Goal: Transaction & Acquisition: Book appointment/travel/reservation

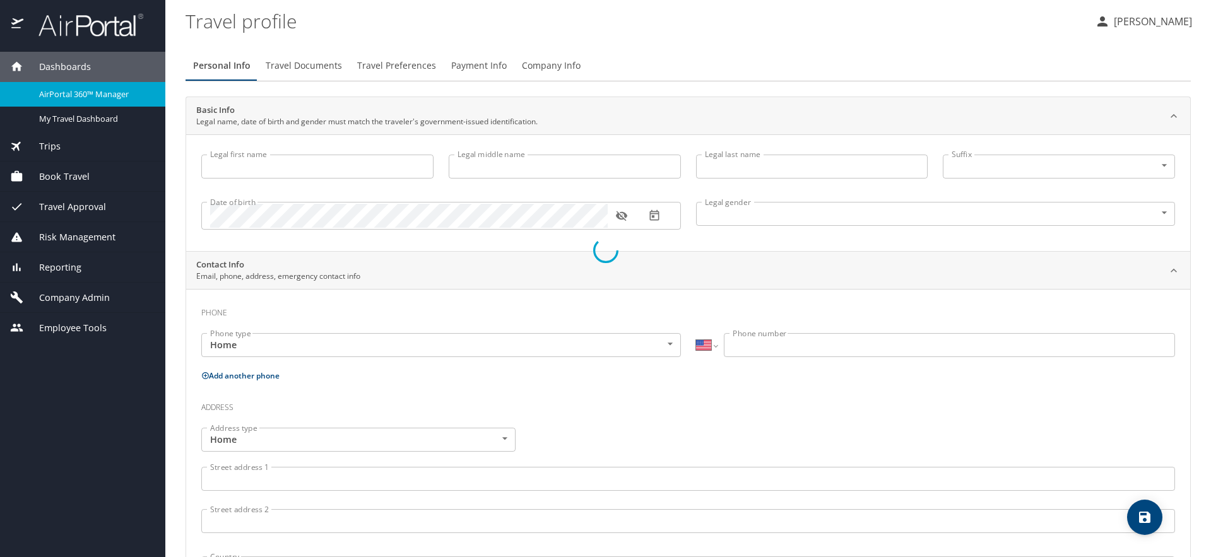
select select "US"
type input "[PERSON_NAME]"
type input "Cook"
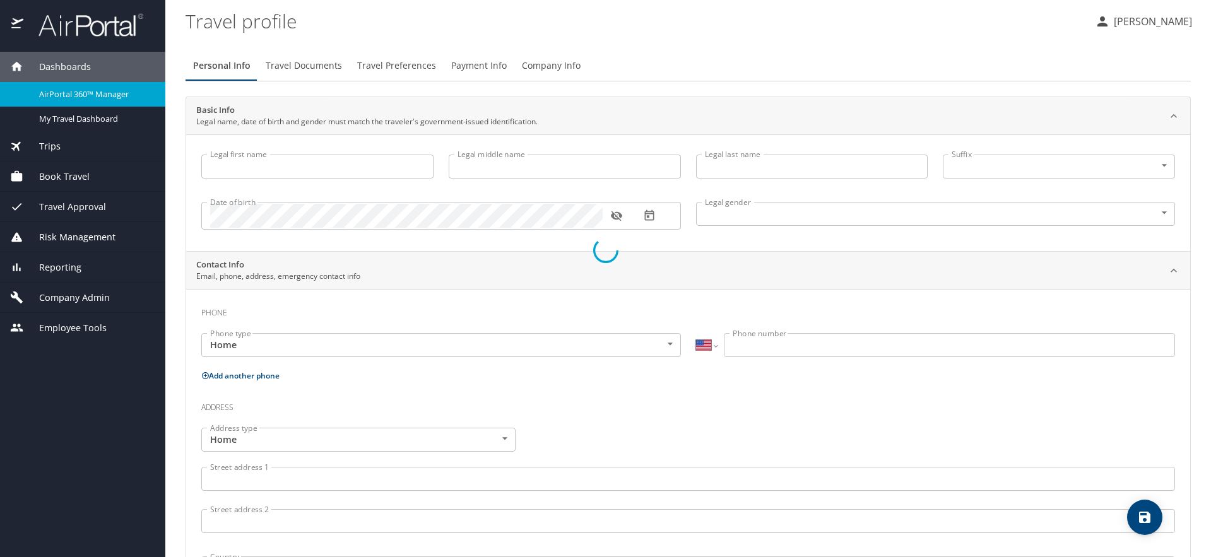
type input "Undisclosed"
type input "[PERSON_NAME]"
type input "Cook"
type input "[PHONE_NUMBER]"
type input "[PERSON_NAME][EMAIL_ADDRESS][DOMAIN_NAME]"
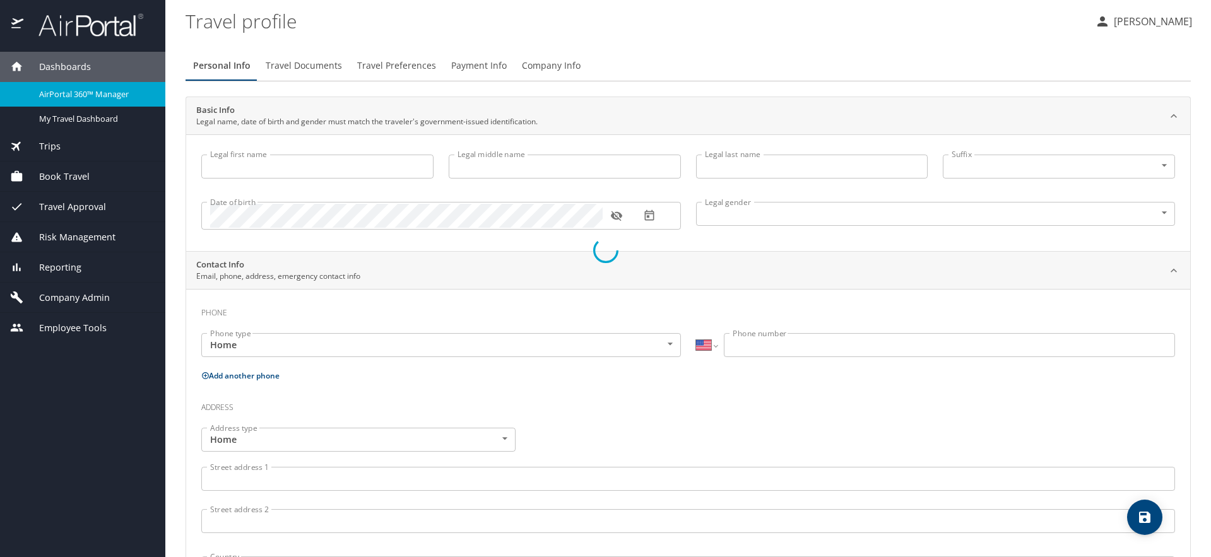
select select "US"
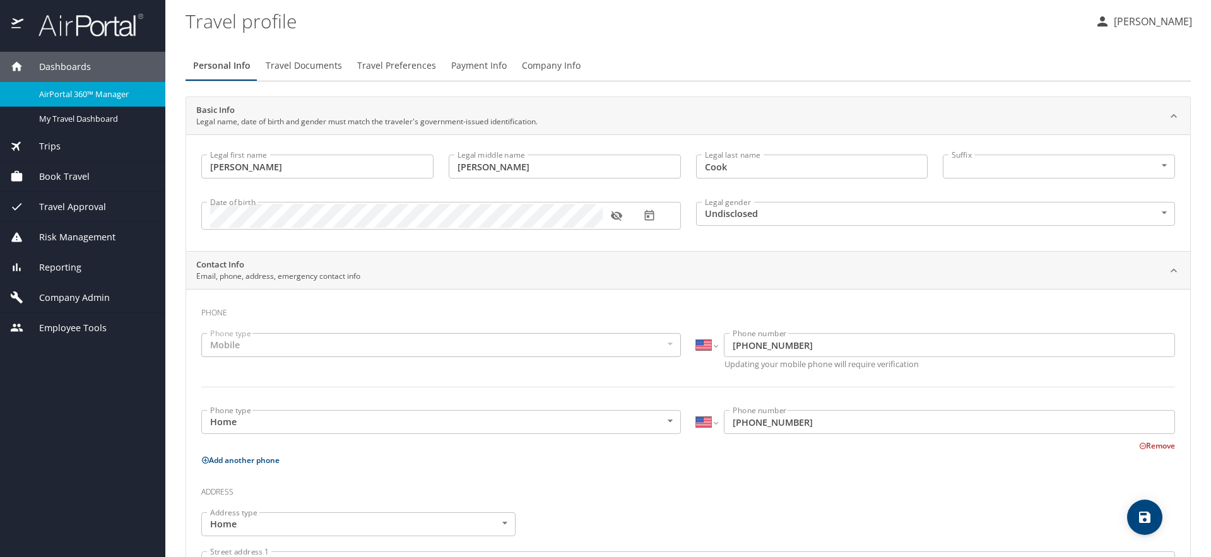
click at [72, 175] on span "Book Travel" at bounding box center [56, 177] width 66 height 14
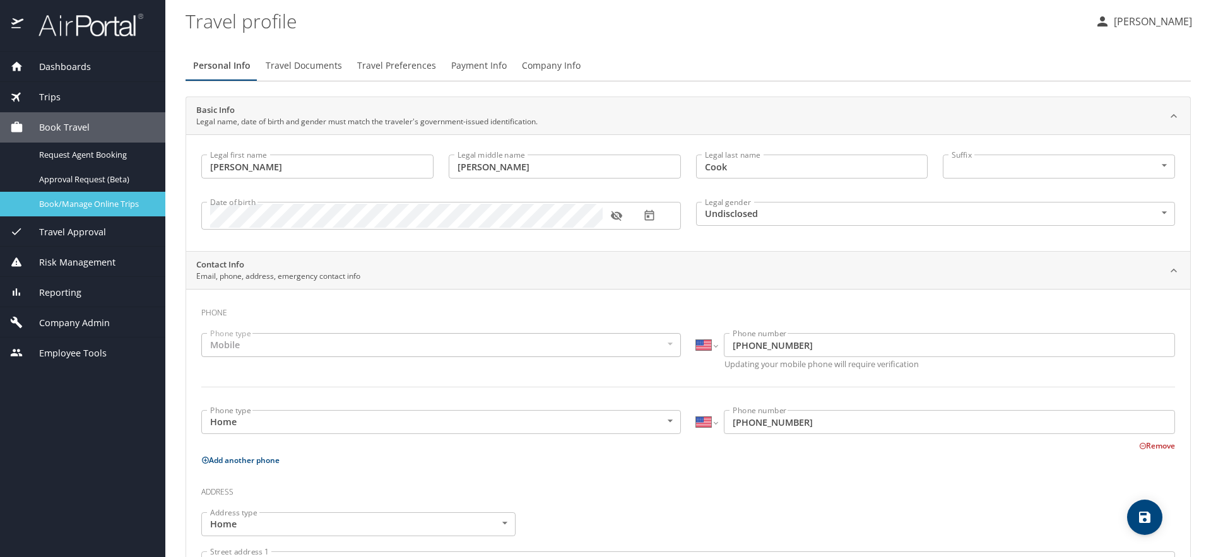
click at [94, 211] on link "Book/Manage Online Trips" at bounding box center [82, 204] width 165 height 25
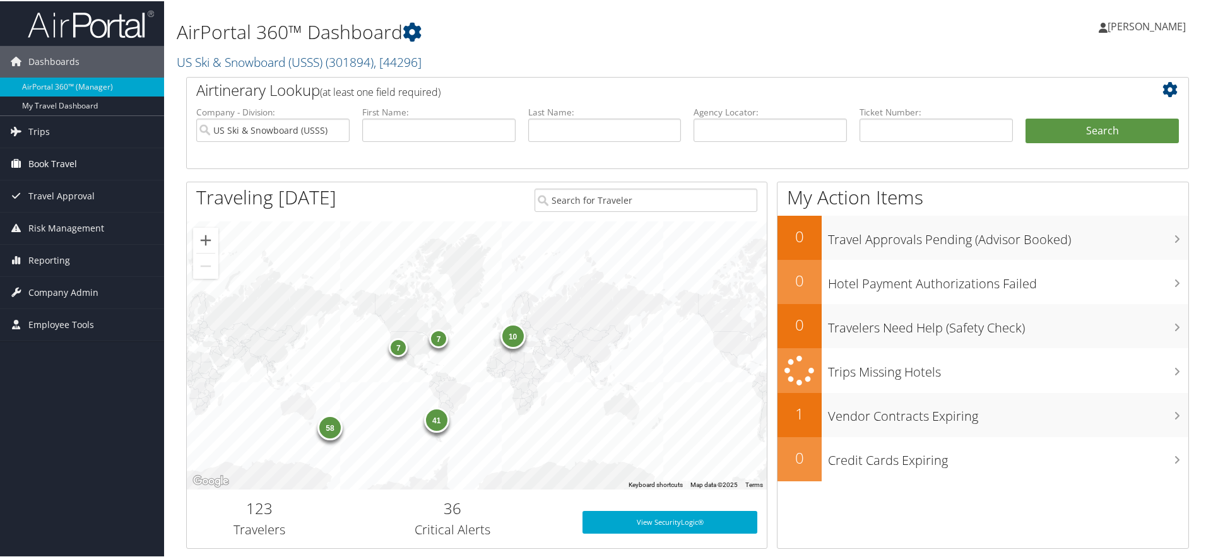
click at [70, 163] on span "Book Travel" at bounding box center [52, 163] width 49 height 32
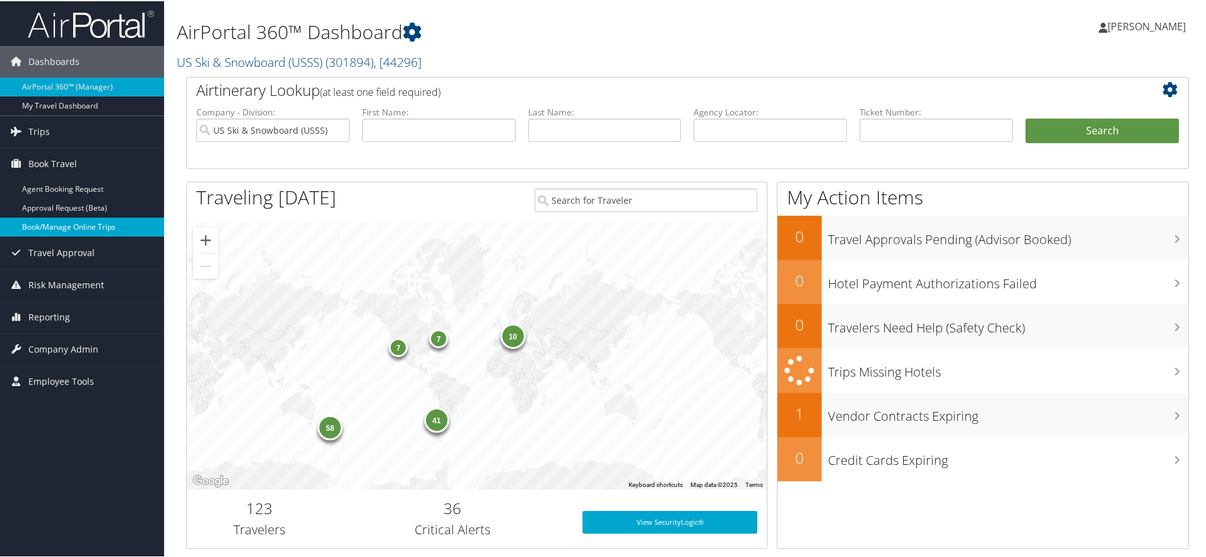
click at [85, 233] on link "Book/Manage Online Trips" at bounding box center [82, 226] width 164 height 19
click at [74, 226] on link "Book/Manage Online Trips" at bounding box center [82, 226] width 164 height 19
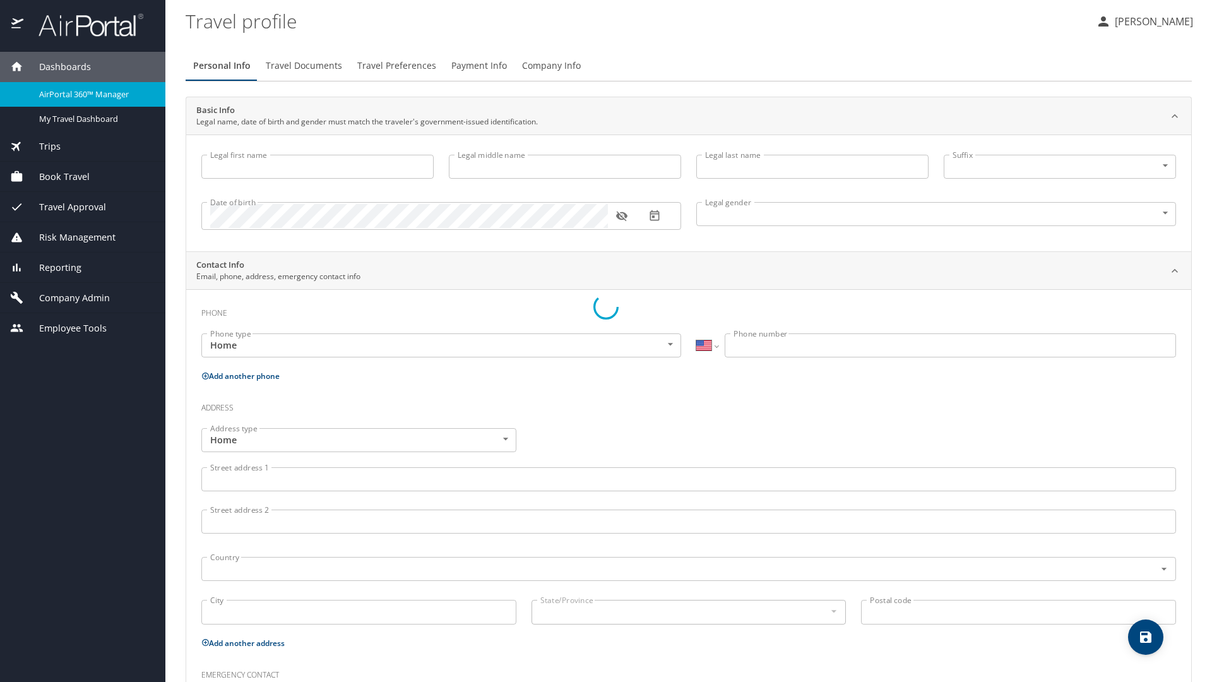
select select "US"
type input "[PERSON_NAME]"
type input "Cook"
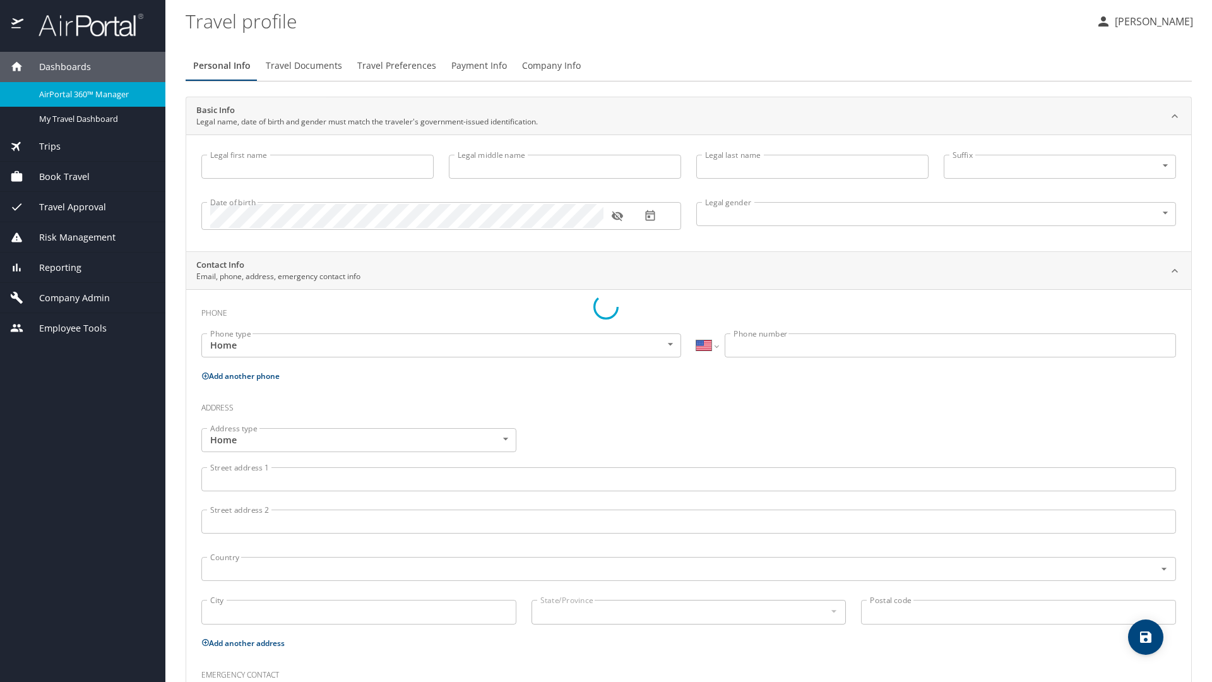
type input "Undisclosed"
type input "Patricia"
type input "Cook"
type input "(425) 890-1927"
type input "patricia.cook@outlook.com"
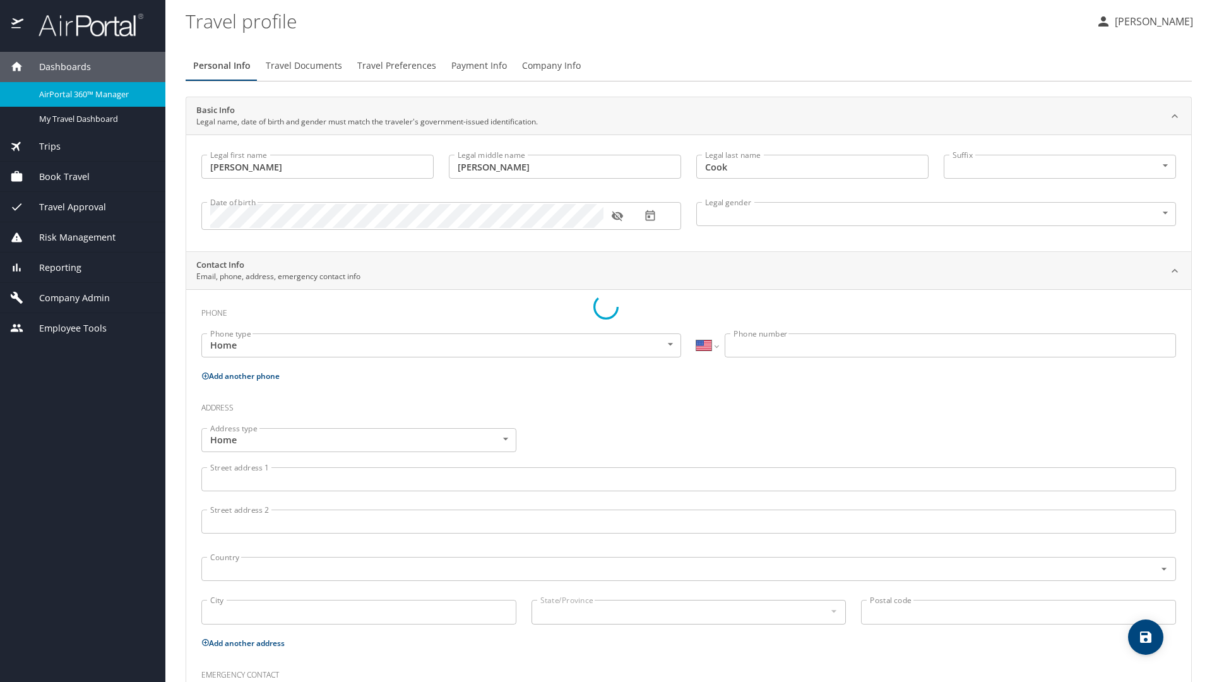
select select "US"
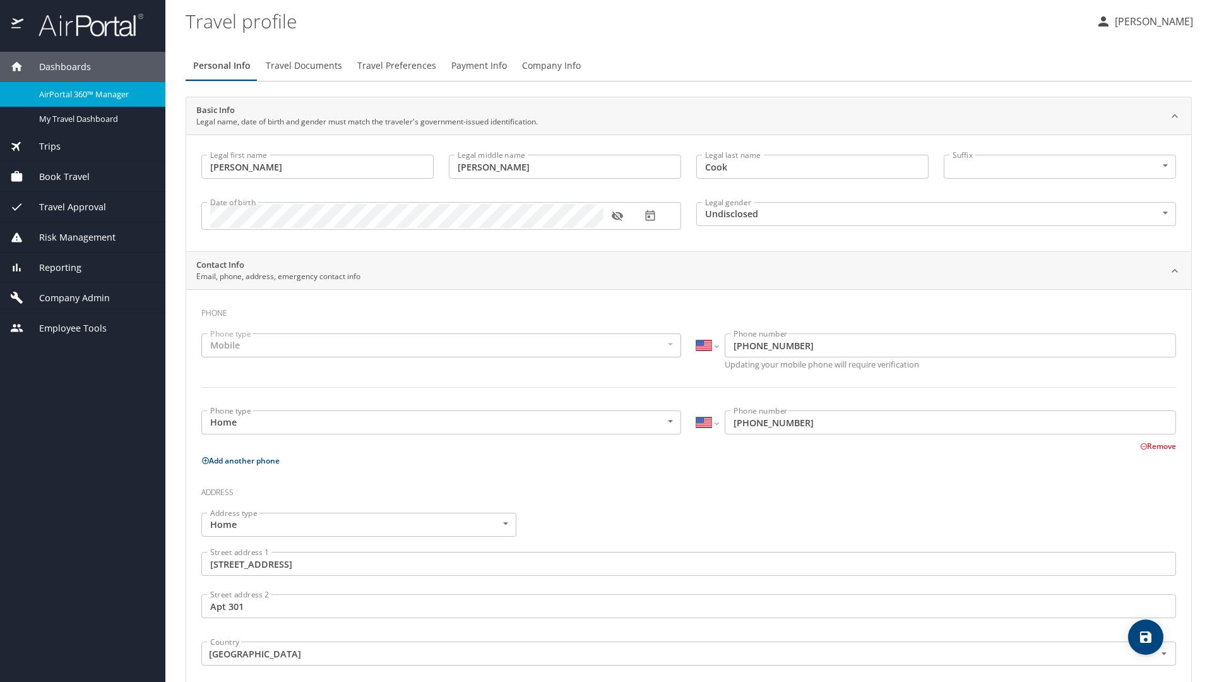
click at [100, 175] on div "Book Travel" at bounding box center [82, 177] width 145 height 14
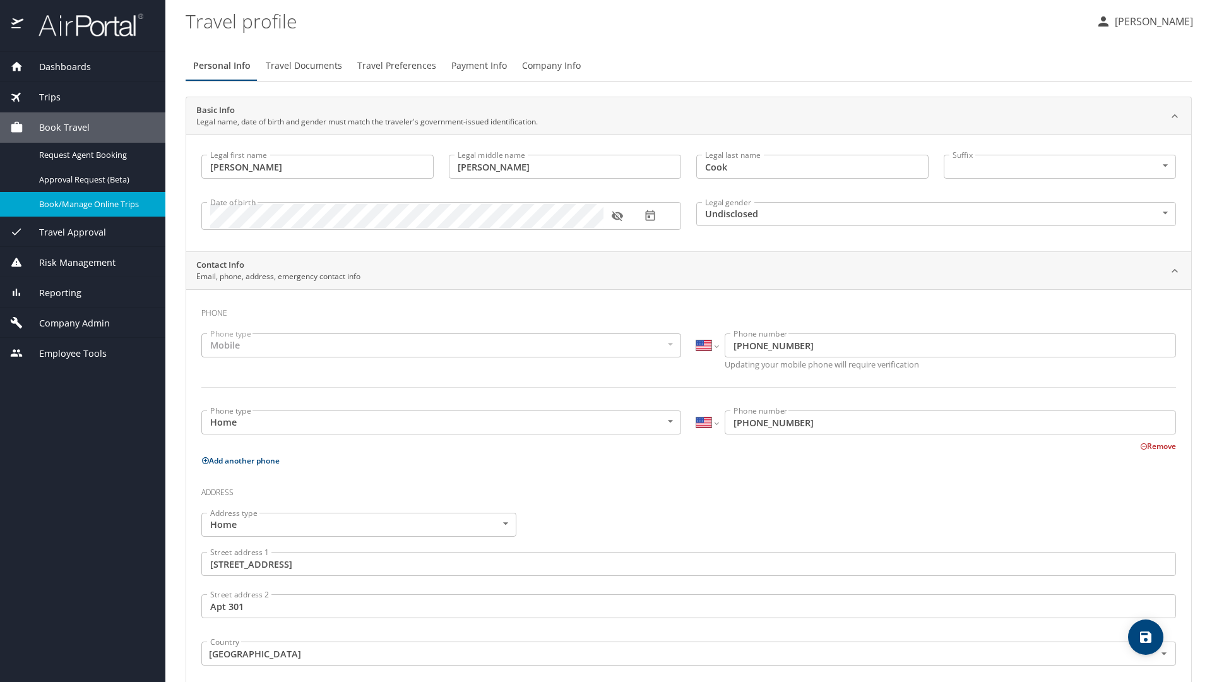
click at [102, 198] on span "Book/Manage Online Trips" at bounding box center [94, 204] width 111 height 12
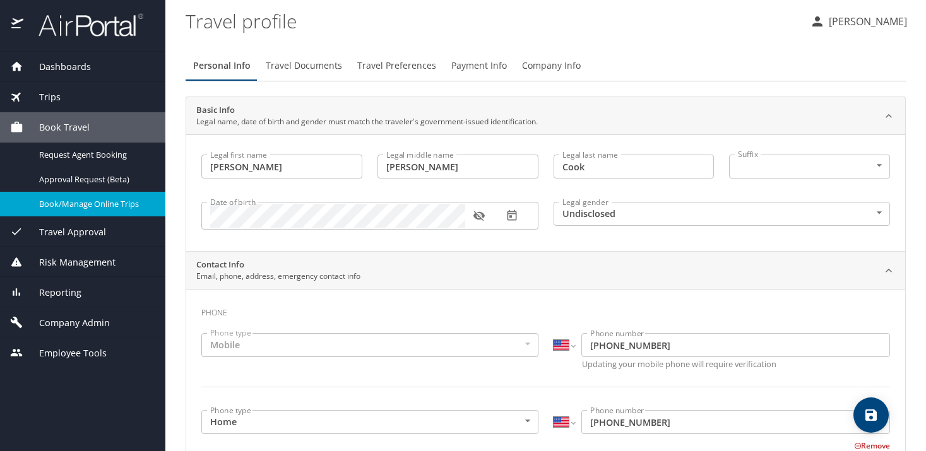
select select "US"
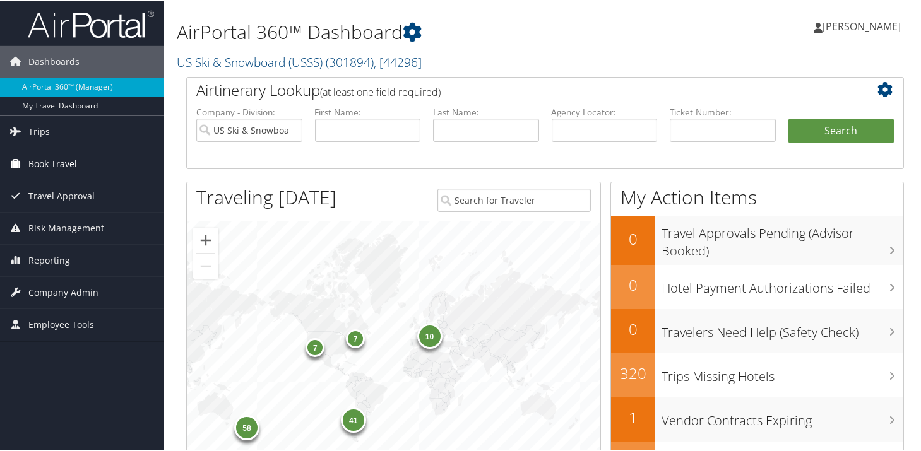
click at [71, 159] on span "Book Travel" at bounding box center [52, 163] width 49 height 32
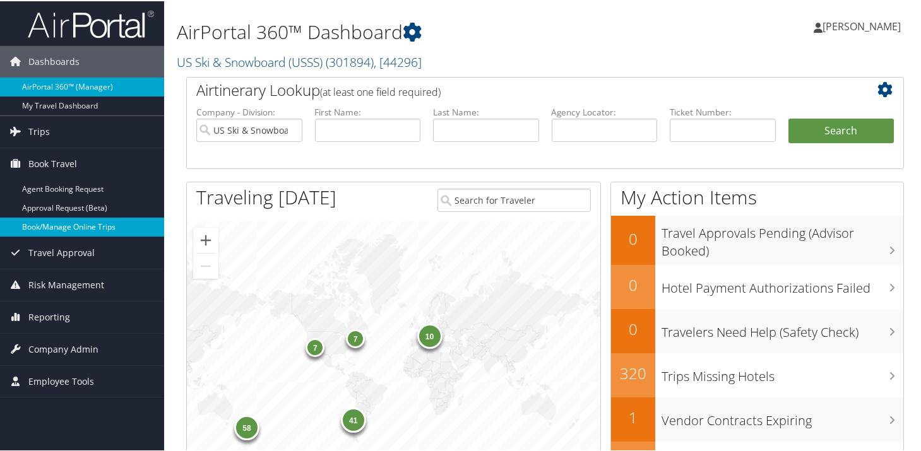
click at [84, 228] on link "Book/Manage Online Trips" at bounding box center [82, 226] width 164 height 19
